Goal: Task Accomplishment & Management: Use online tool/utility

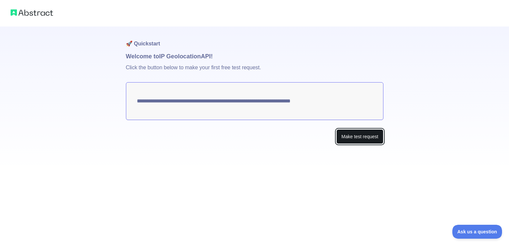
click at [359, 137] on button "Make test request" at bounding box center [360, 136] width 47 height 15
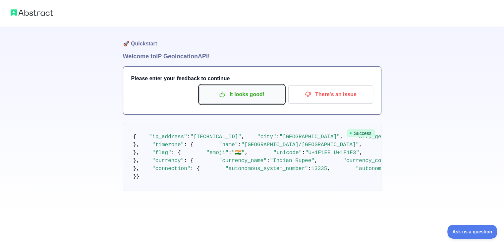
click at [272, 93] on p "It looks good!" at bounding box center [242, 94] width 75 height 11
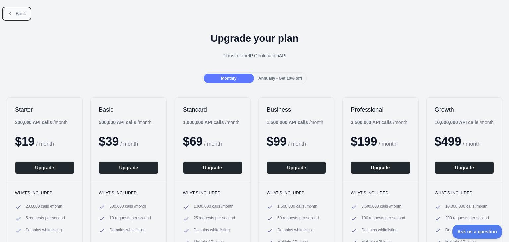
click at [5, 13] on button "Back" at bounding box center [16, 13] width 27 height 11
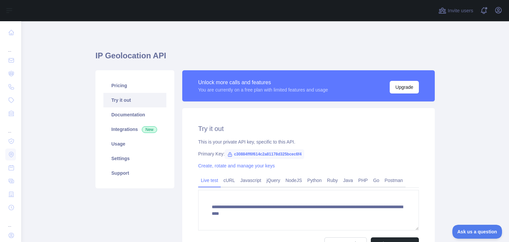
click at [251, 154] on span "c30884ff6f614c2a81178d325bcec6f4" at bounding box center [265, 154] width 80 height 10
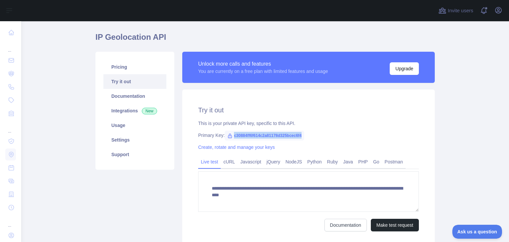
copy span "c30884ff6f614c2a81178d325bcec6f4"
